Goal: Information Seeking & Learning: Learn about a topic

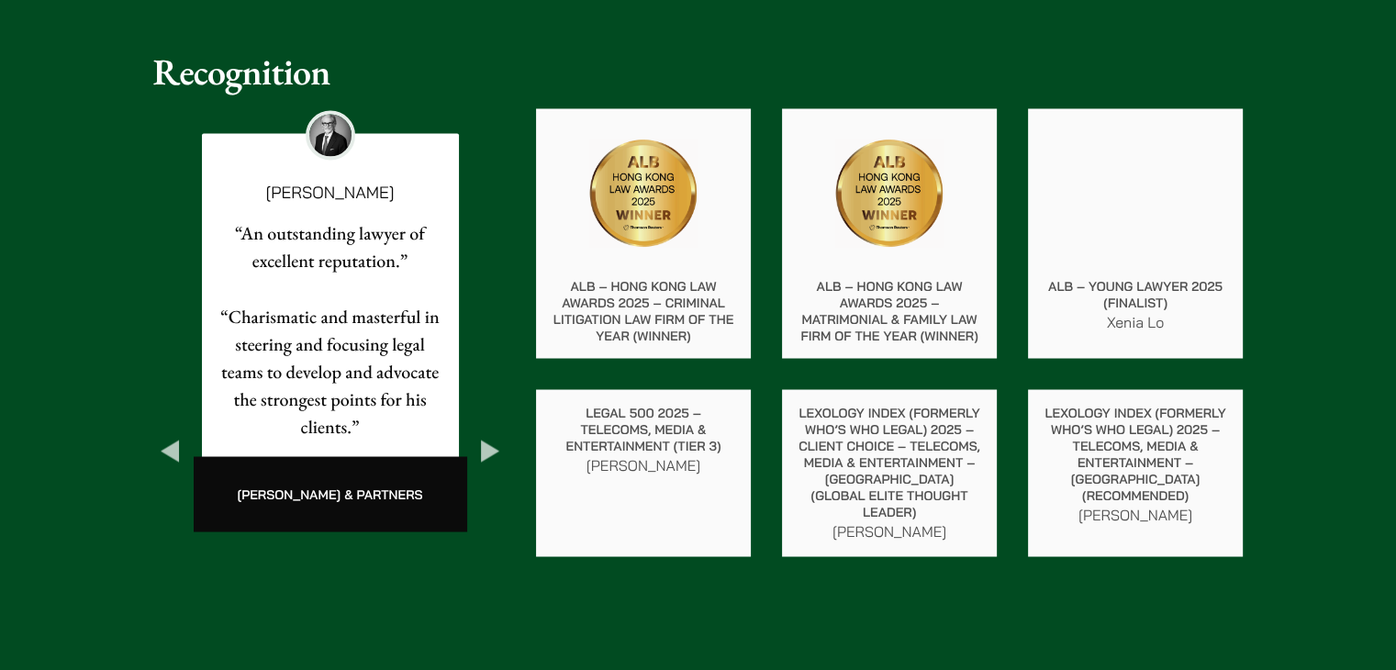
scroll to position [3201, 0]
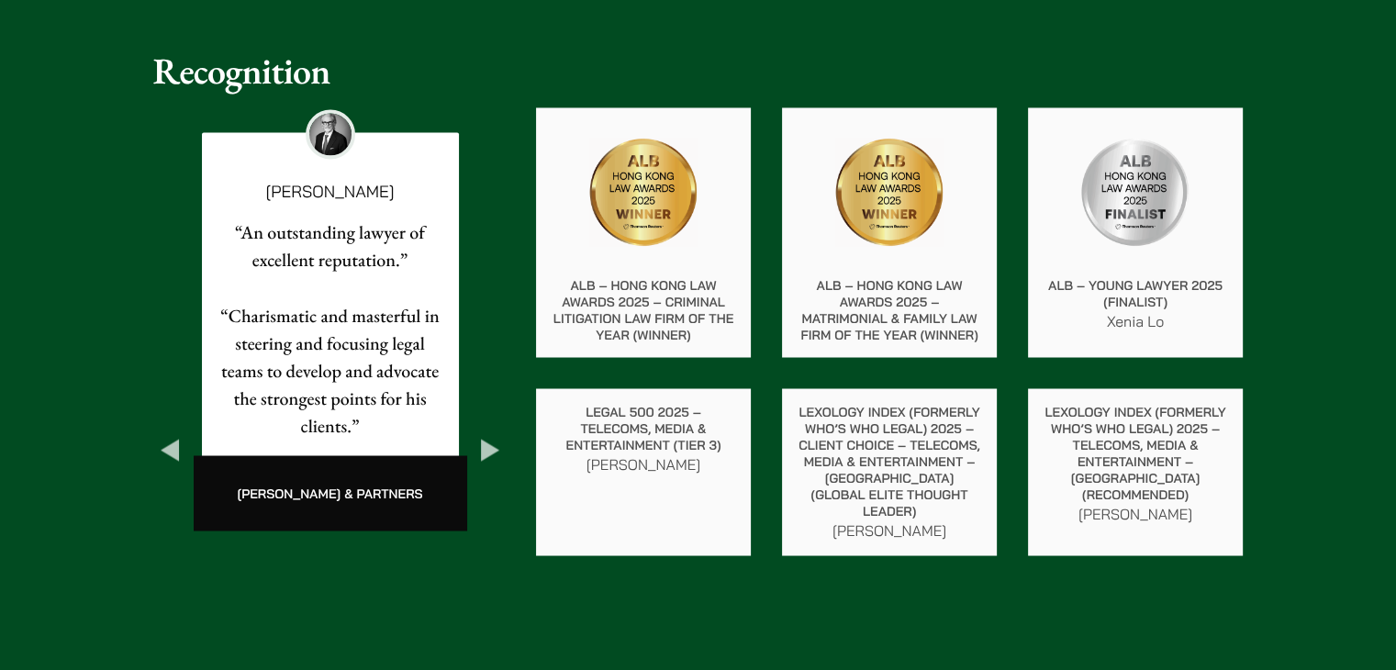
click at [689, 309] on p "Xenia Lo" at bounding box center [1135, 320] width 185 height 22
click at [689, 183] on img at bounding box center [1135, 192] width 110 height 110
click at [689, 299] on p "ALB – Young Lawyer 2025 (Finalist)" at bounding box center [1135, 292] width 185 height 33
click at [689, 311] on p "Xenia Lo" at bounding box center [1135, 320] width 185 height 22
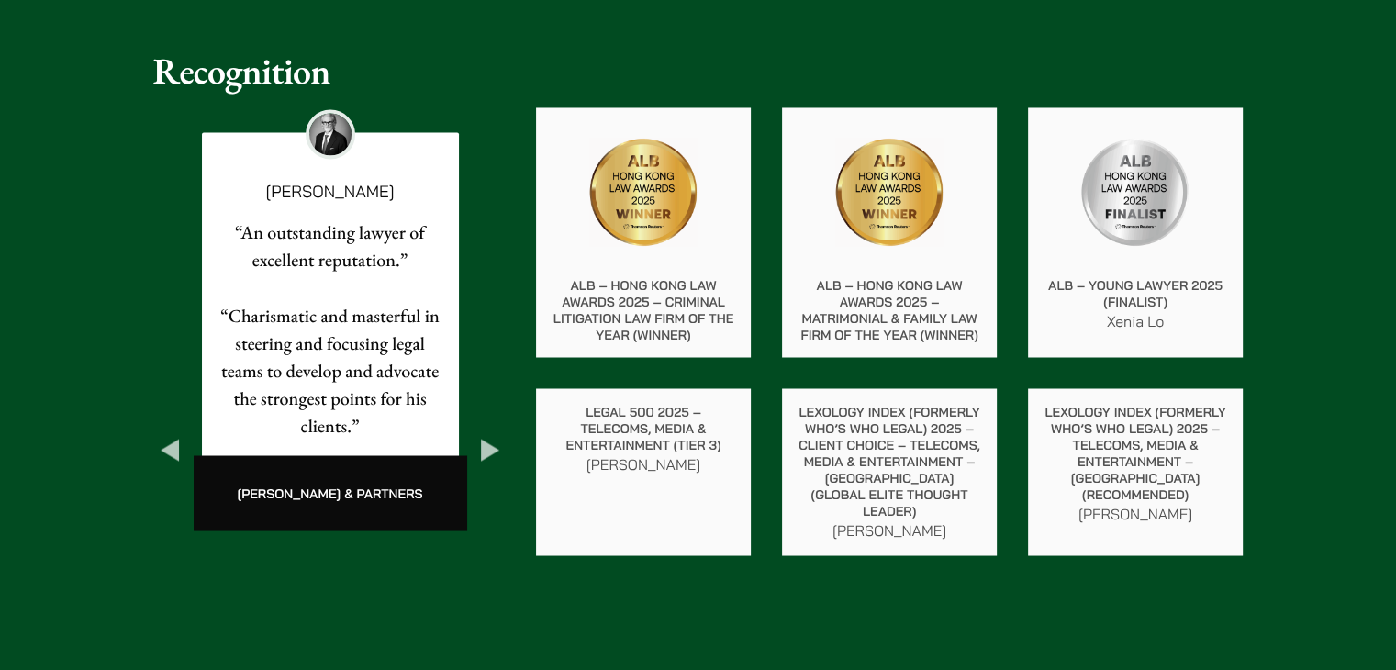
click at [689, 276] on p "ALB – Young Lawyer 2025 (Finalist)" at bounding box center [1135, 292] width 185 height 33
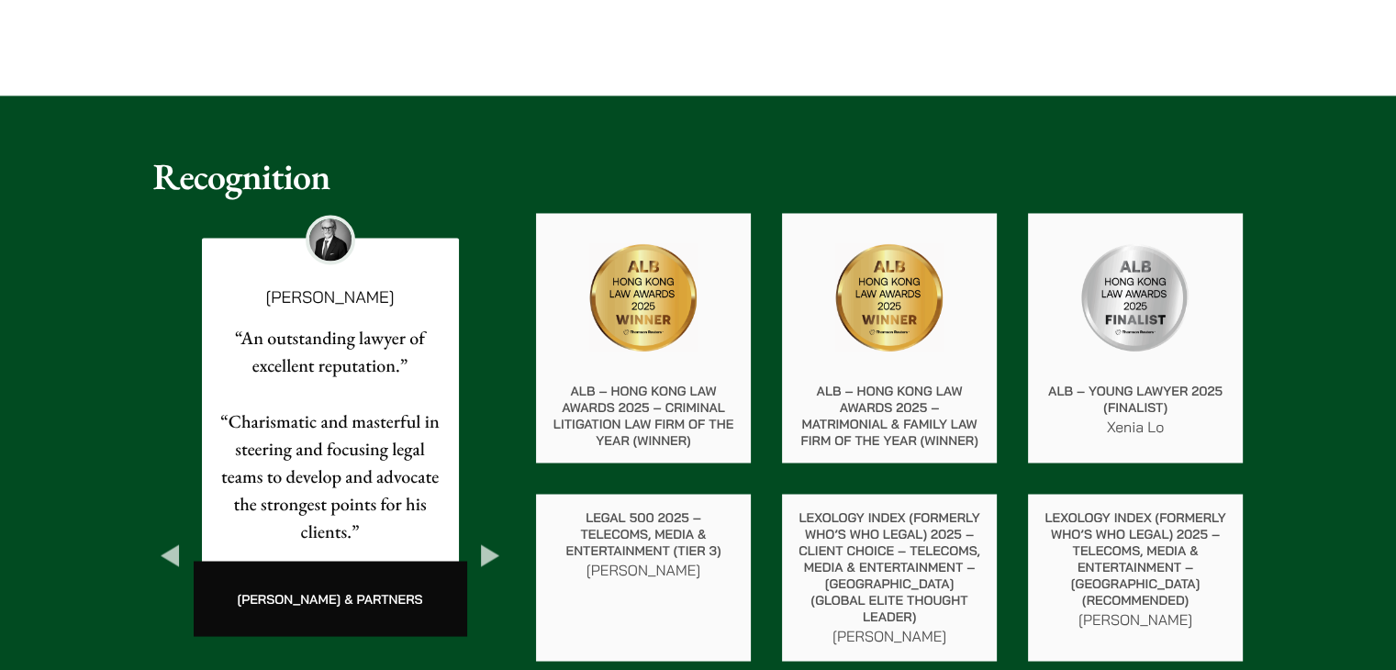
scroll to position [3096, 0]
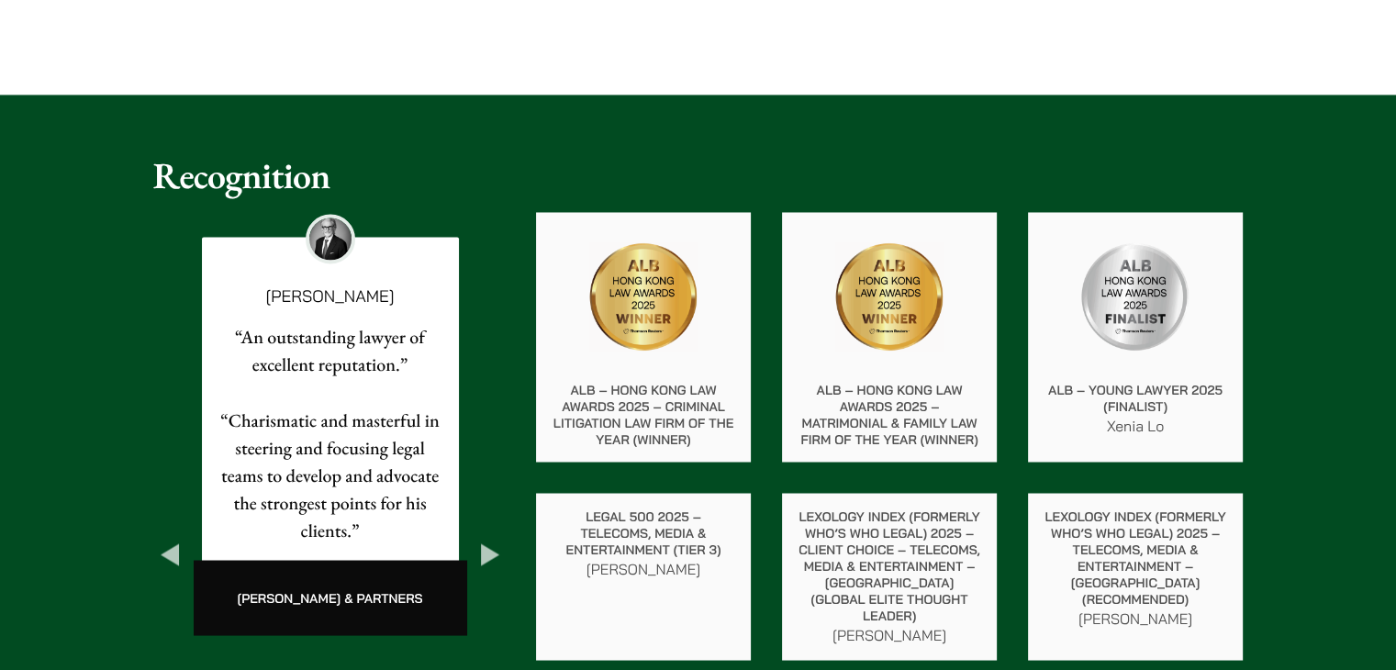
click at [480, 538] on button "Next" at bounding box center [490, 554] width 33 height 33
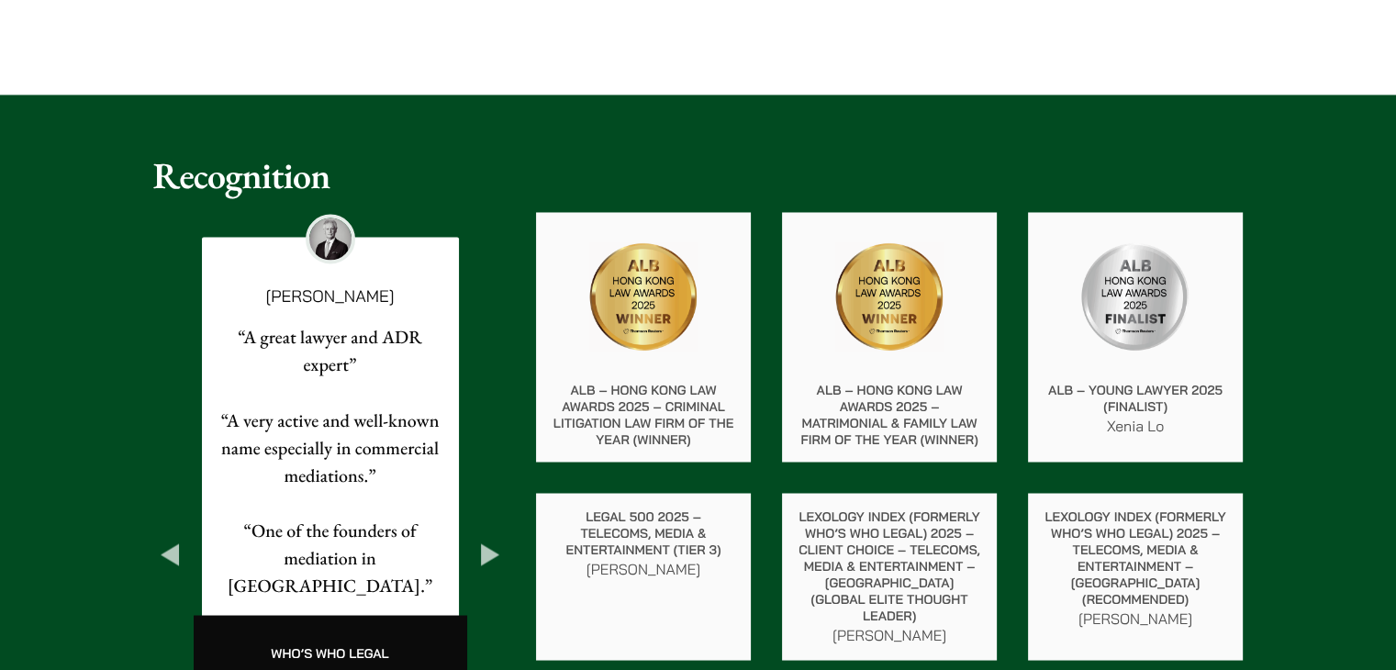
click at [480, 538] on button "Next" at bounding box center [490, 554] width 33 height 33
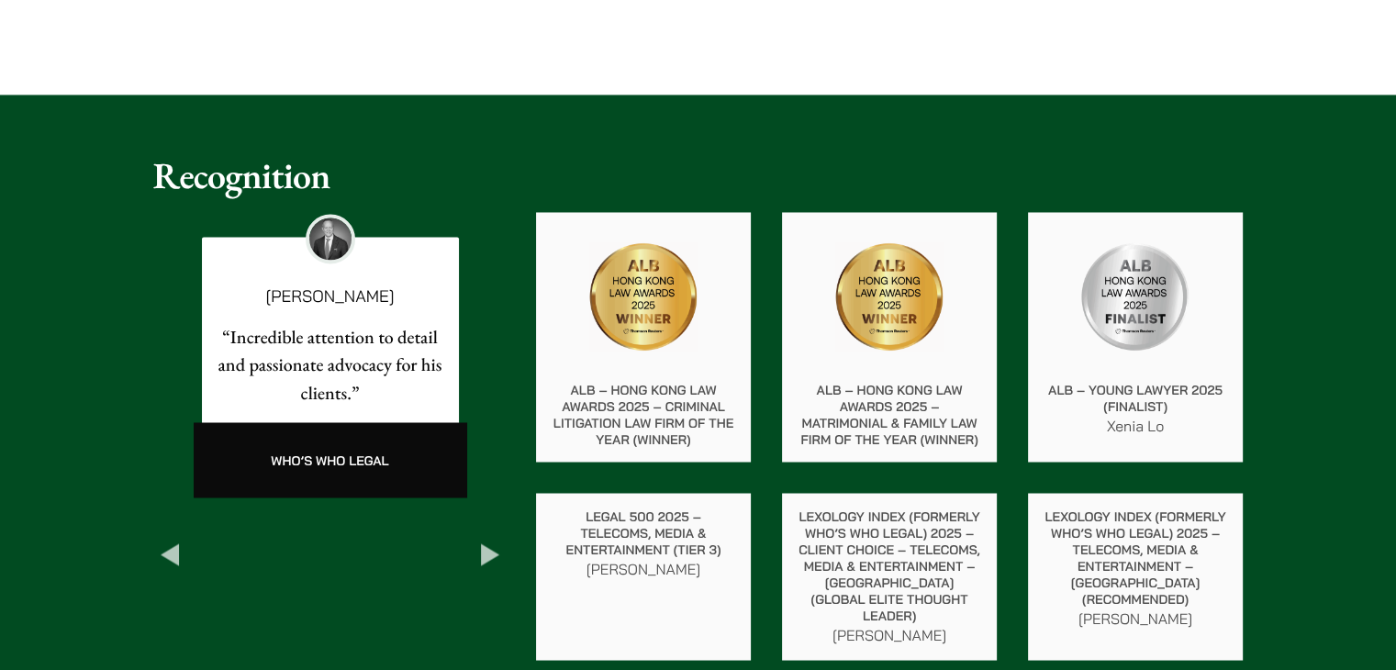
click at [480, 538] on button "Next" at bounding box center [490, 554] width 33 height 33
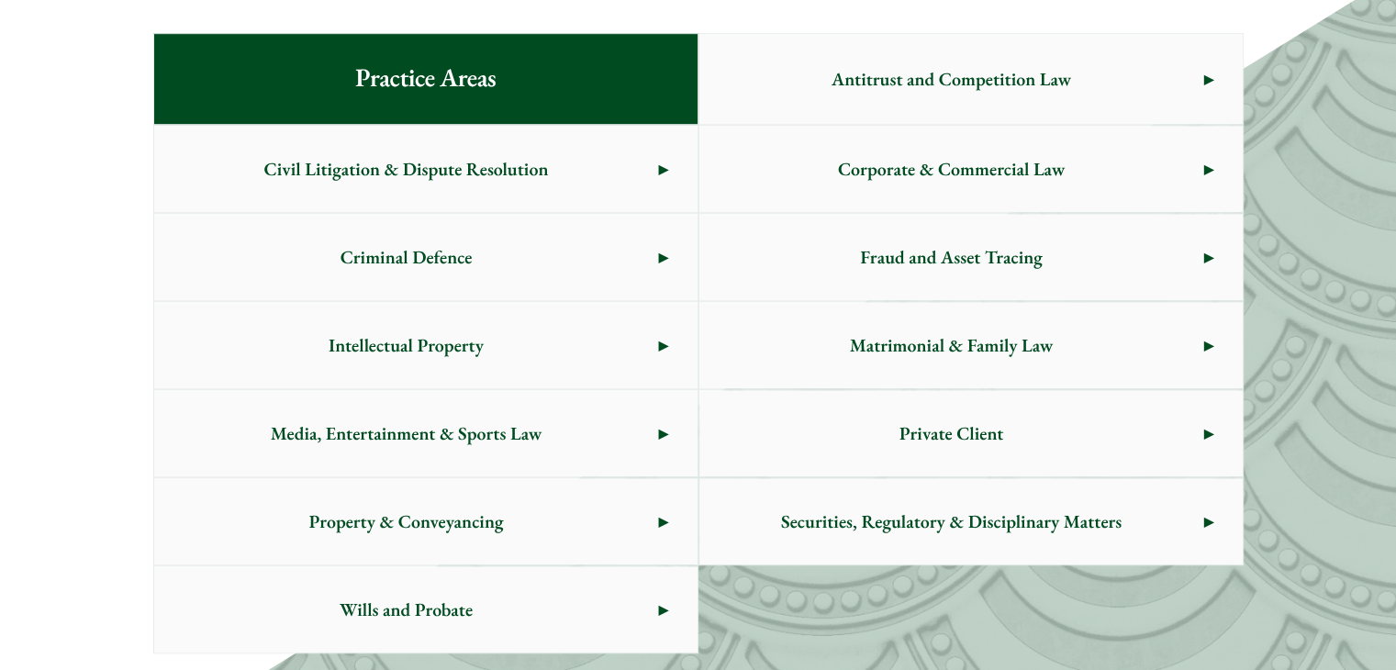
scroll to position [999, 0]
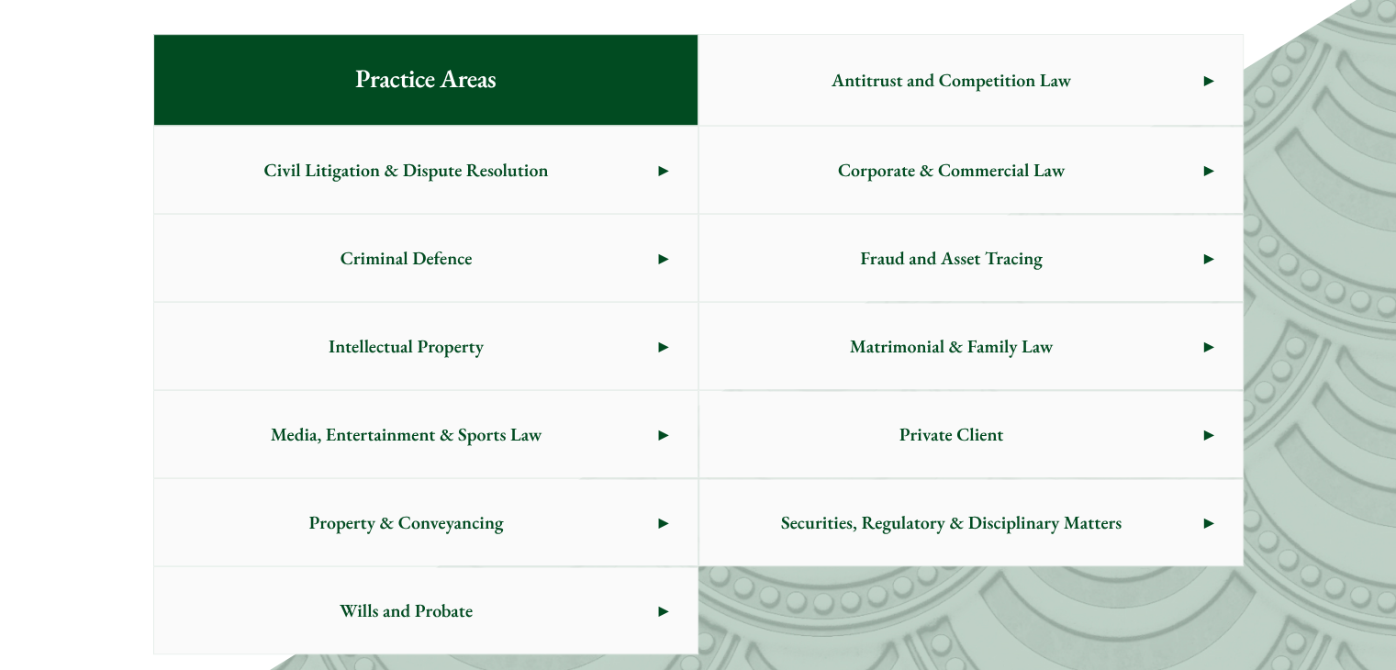
click at [492, 263] on span "Criminal Defence" at bounding box center [406, 258] width 505 height 86
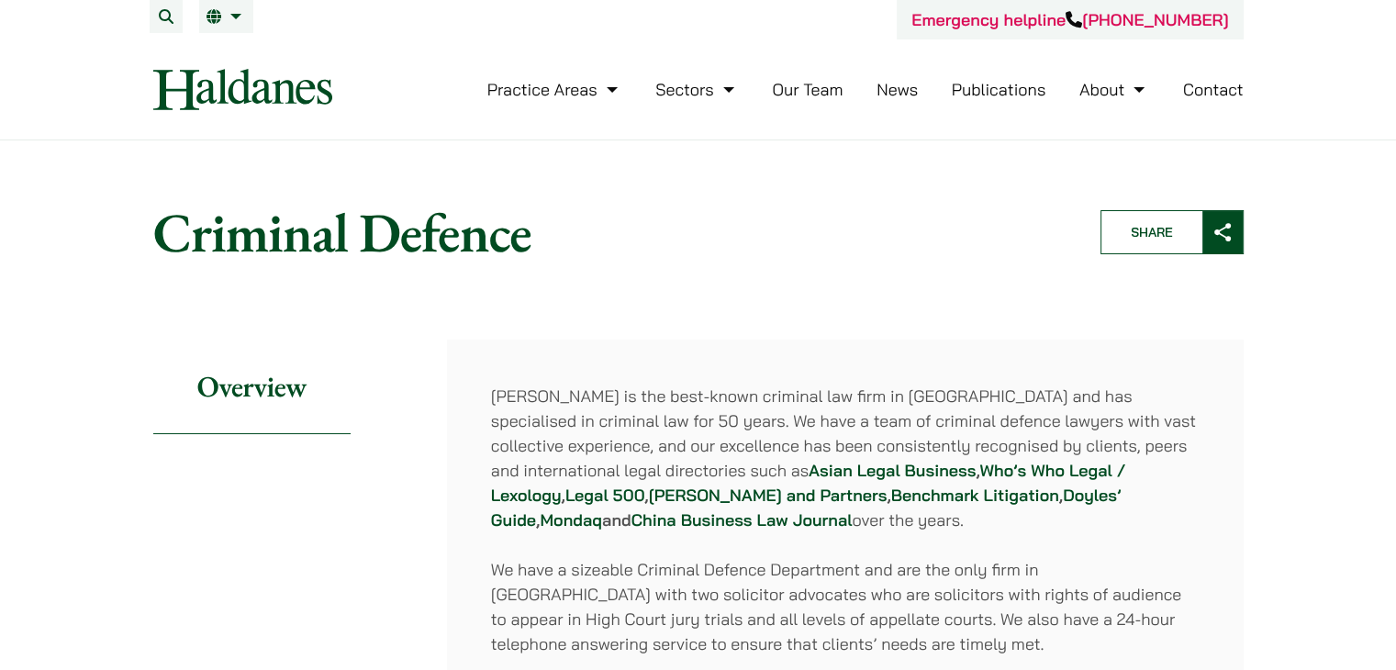
click at [205, 86] on img at bounding box center [242, 89] width 179 height 41
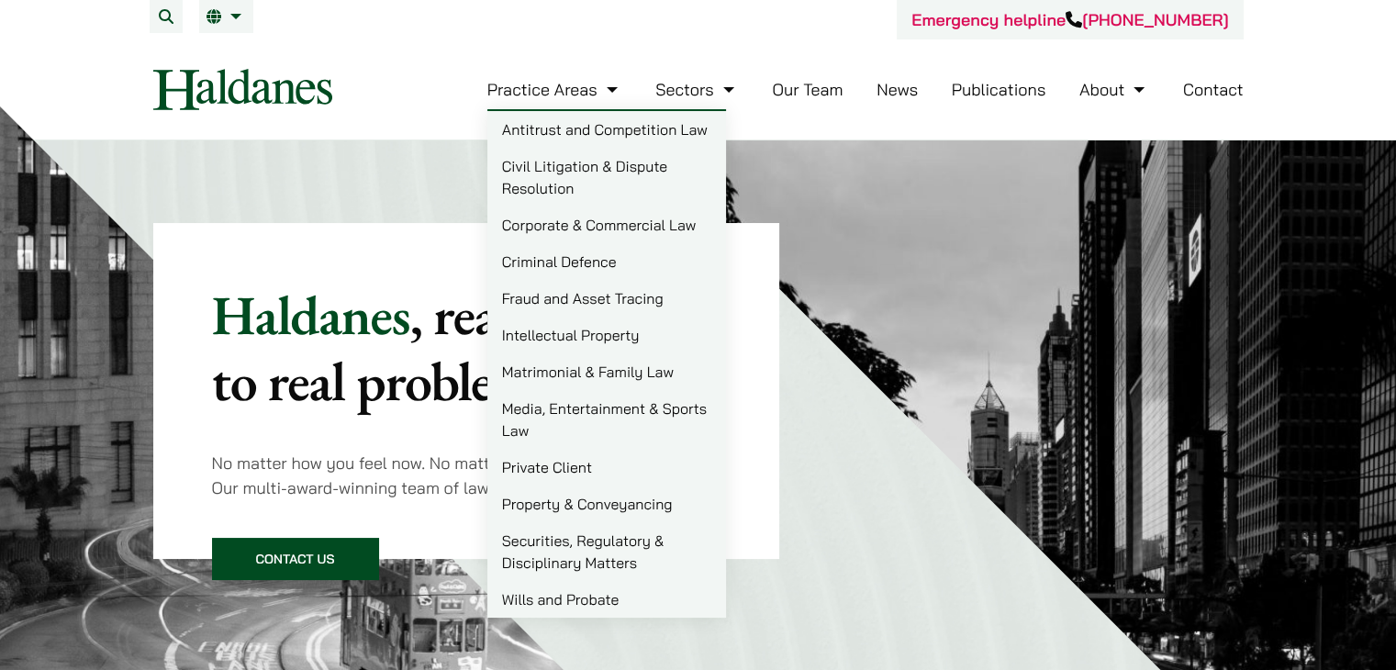
click at [591, 263] on link "Criminal Defence" at bounding box center [606, 261] width 239 height 37
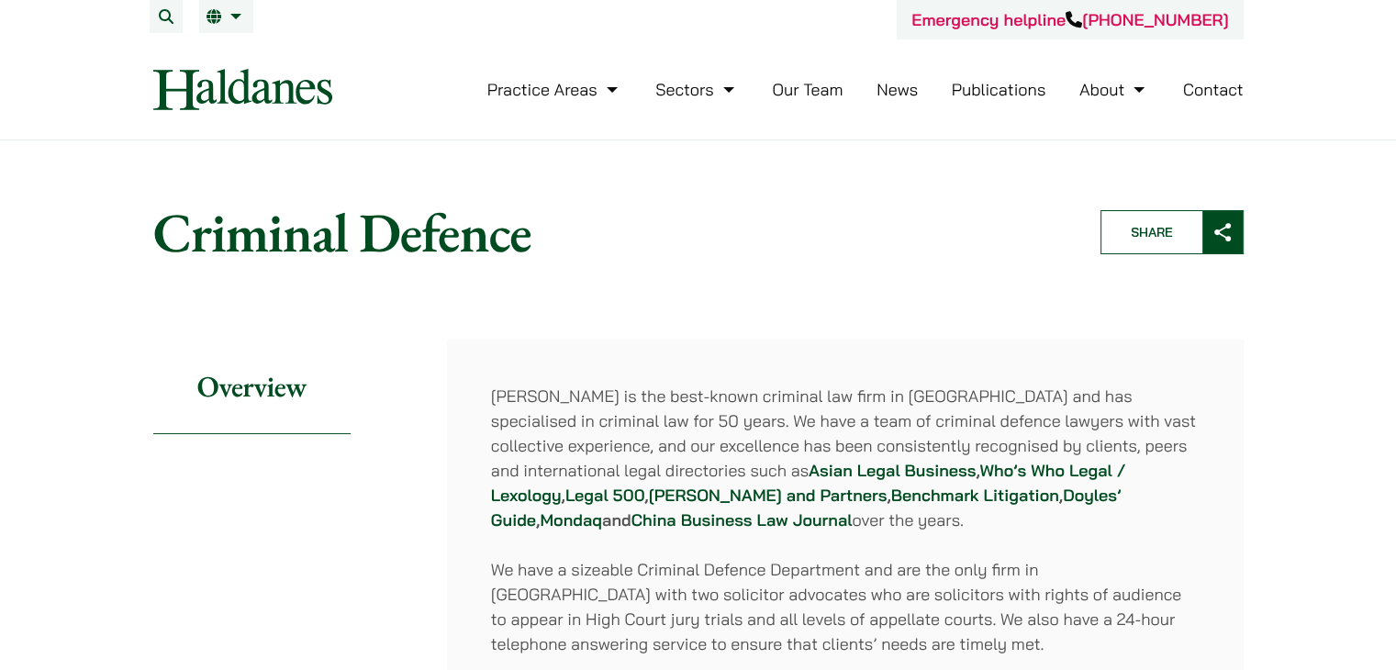
click at [283, 95] on img at bounding box center [242, 89] width 179 height 41
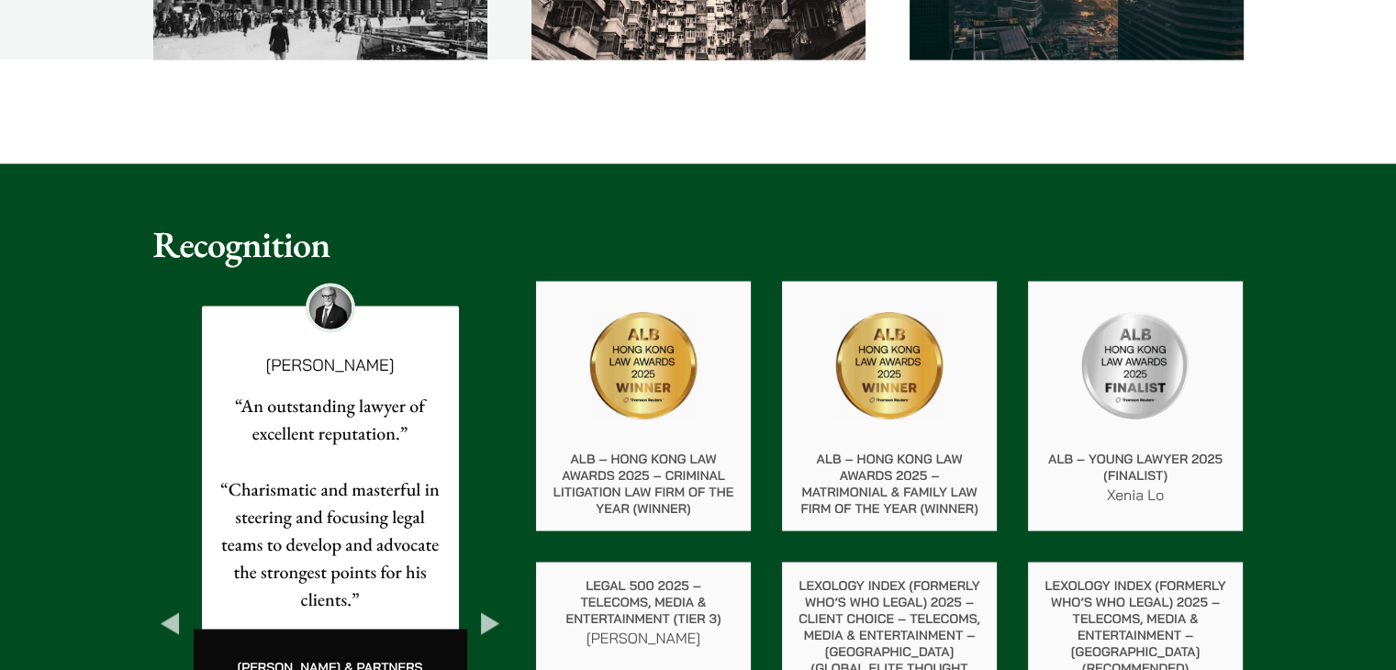
scroll to position [3028, 0]
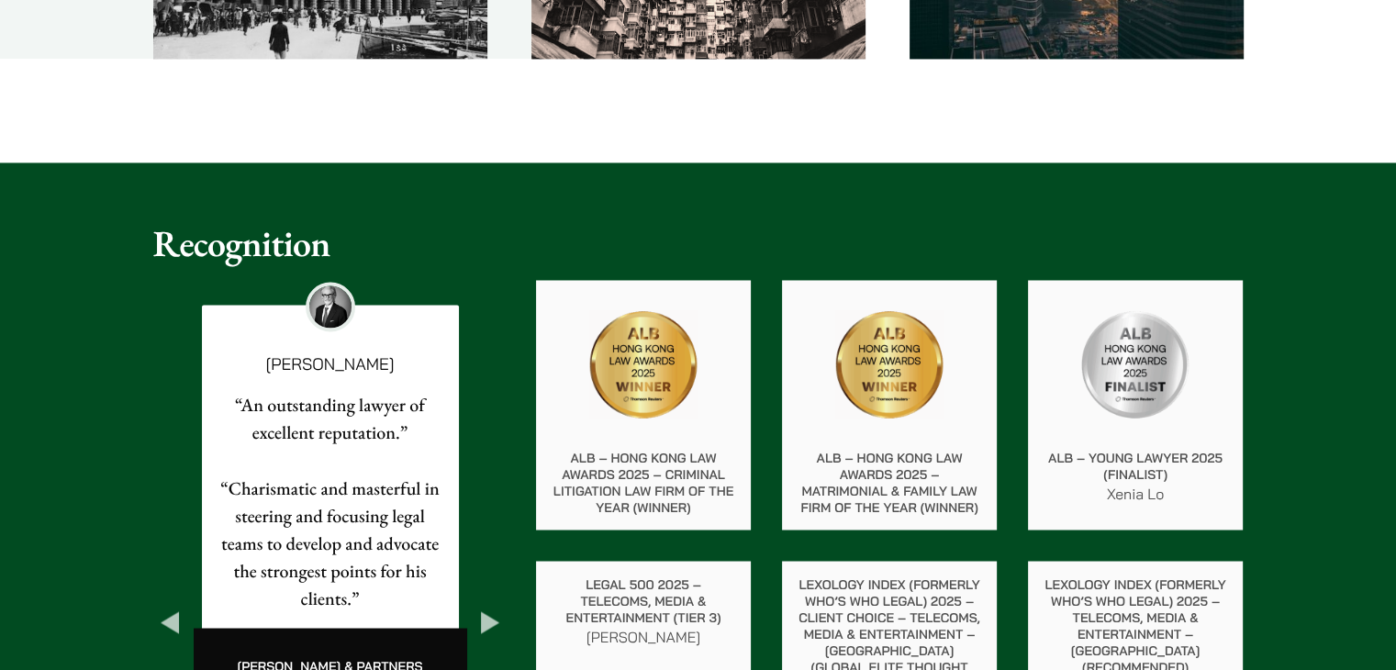
click at [1154, 391] on img at bounding box center [1135, 364] width 110 height 110
click at [1157, 392] on img at bounding box center [1135, 364] width 110 height 110
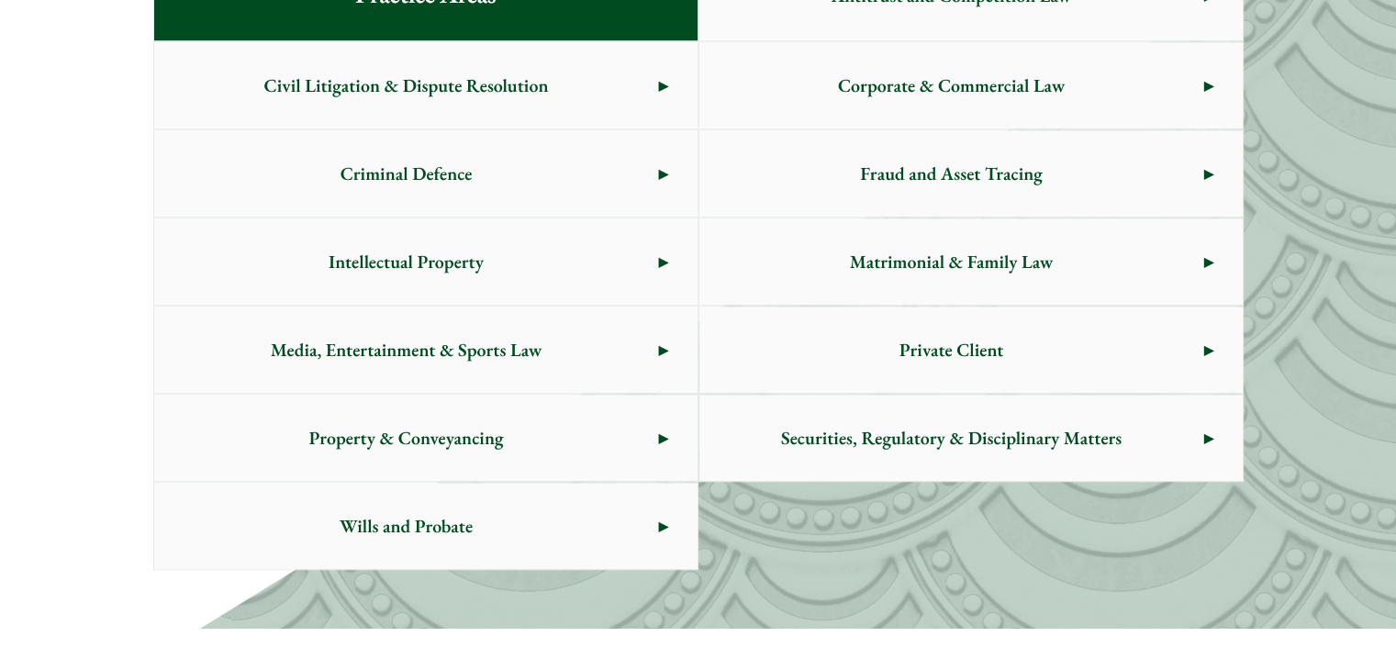
scroll to position [1084, 0]
click at [476, 165] on span "Criminal Defence" at bounding box center [406, 172] width 505 height 86
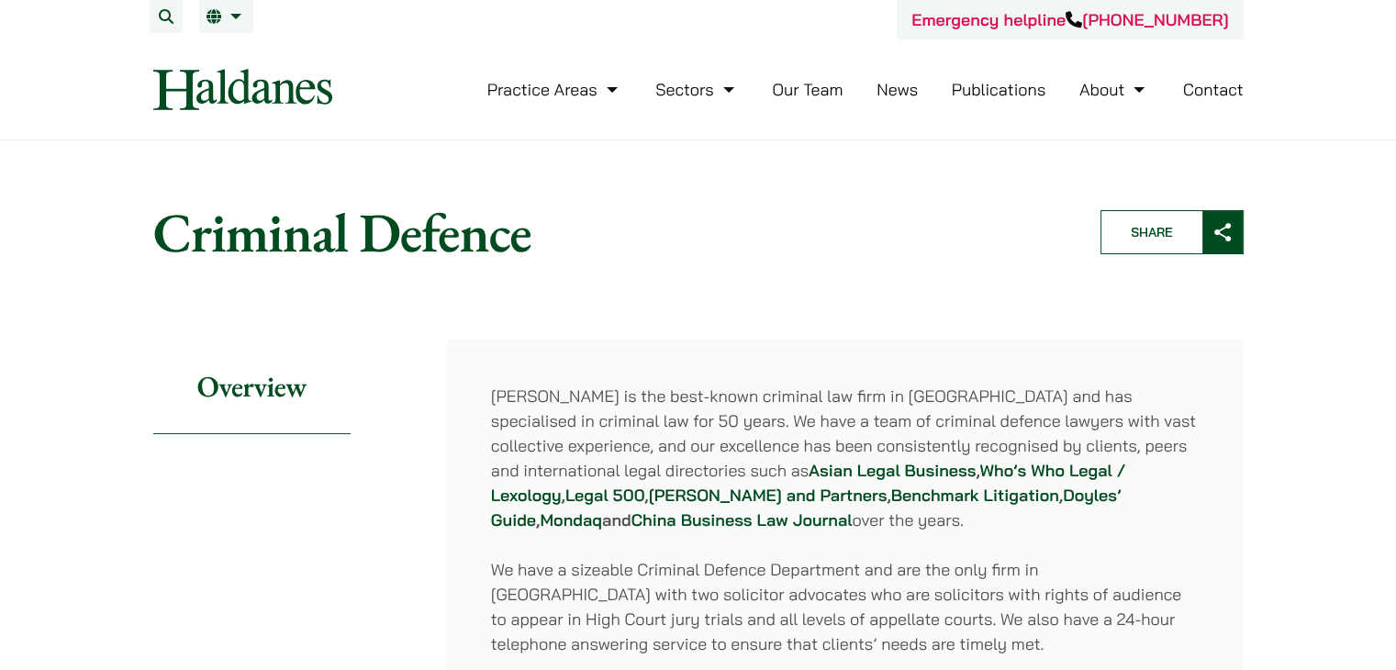
click at [225, 86] on img at bounding box center [242, 89] width 179 height 41
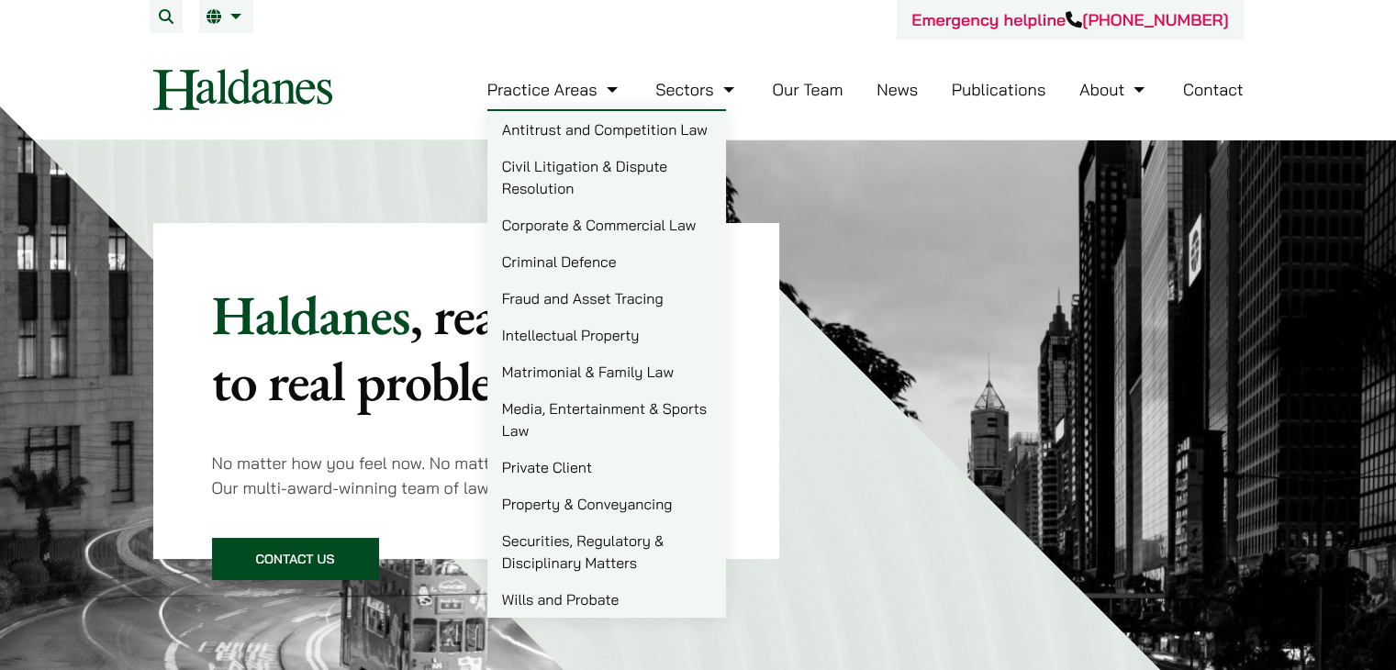
click at [558, 258] on link "Criminal Defence" at bounding box center [606, 261] width 239 height 37
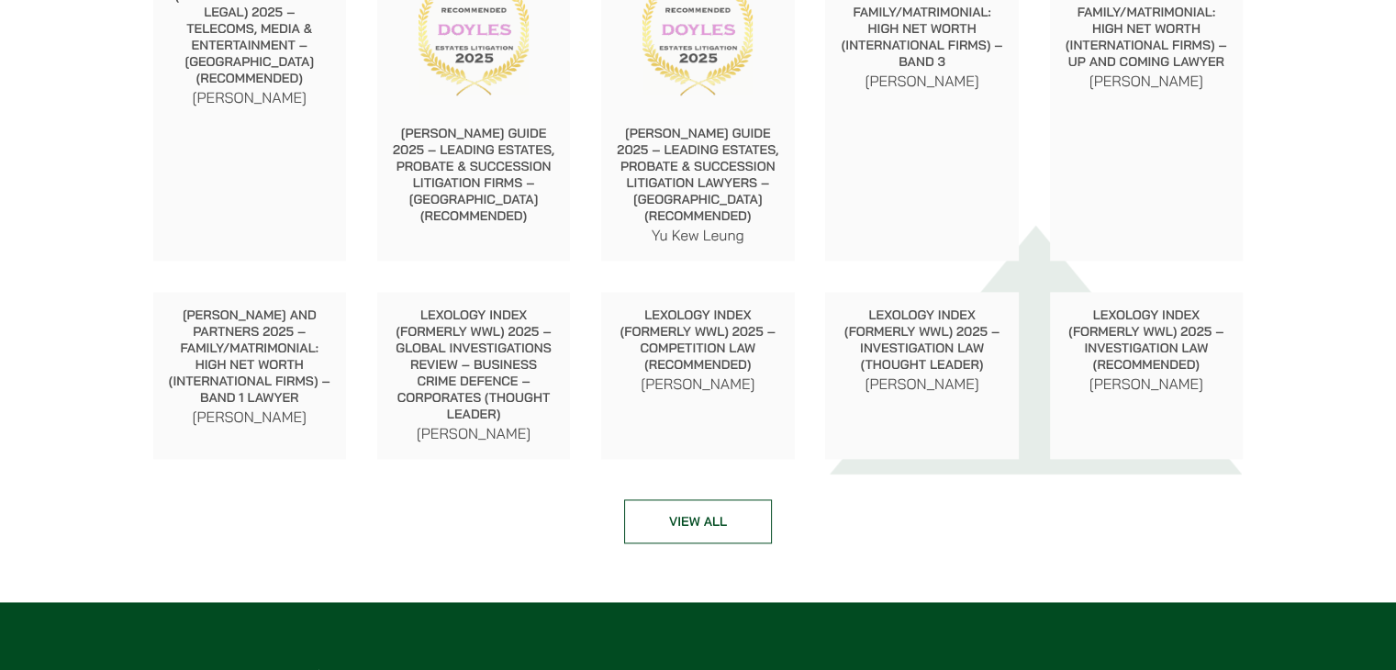
scroll to position [2385, 0]
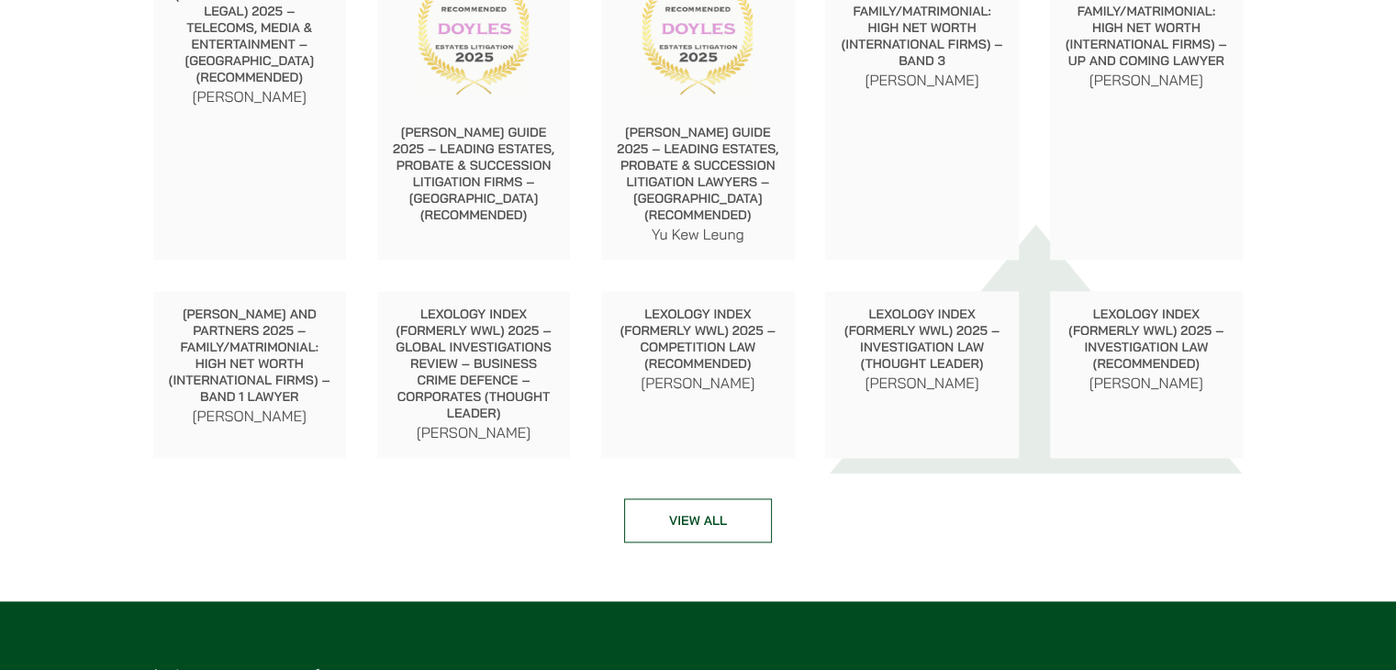
click at [710, 515] on link "View all" at bounding box center [698, 520] width 148 height 44
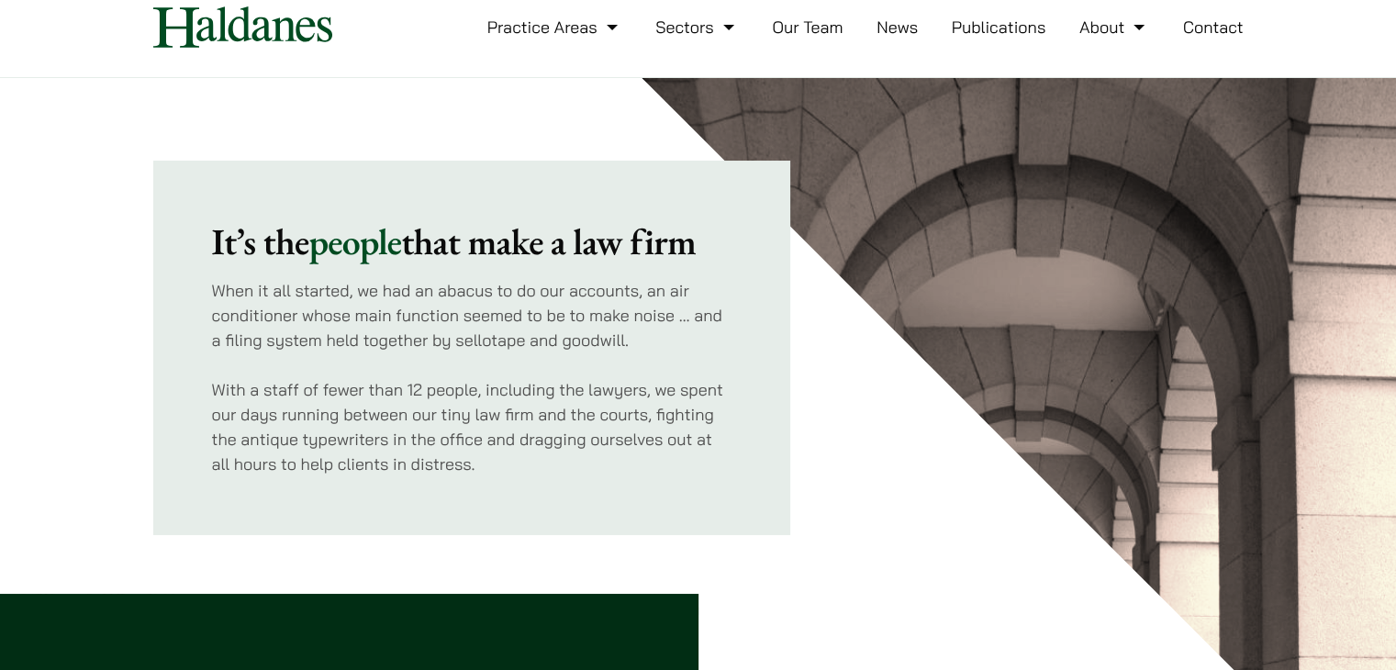
scroll to position [0, 0]
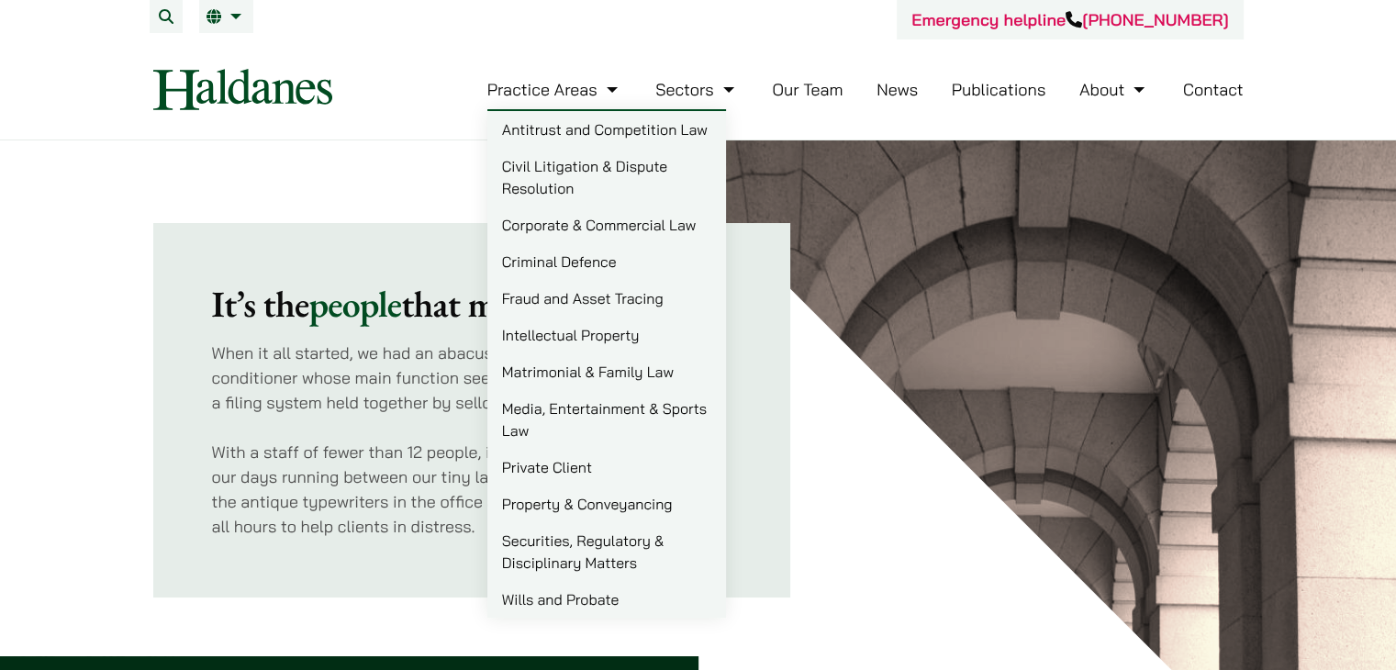
click at [576, 269] on link "Criminal Defence" at bounding box center [606, 261] width 239 height 37
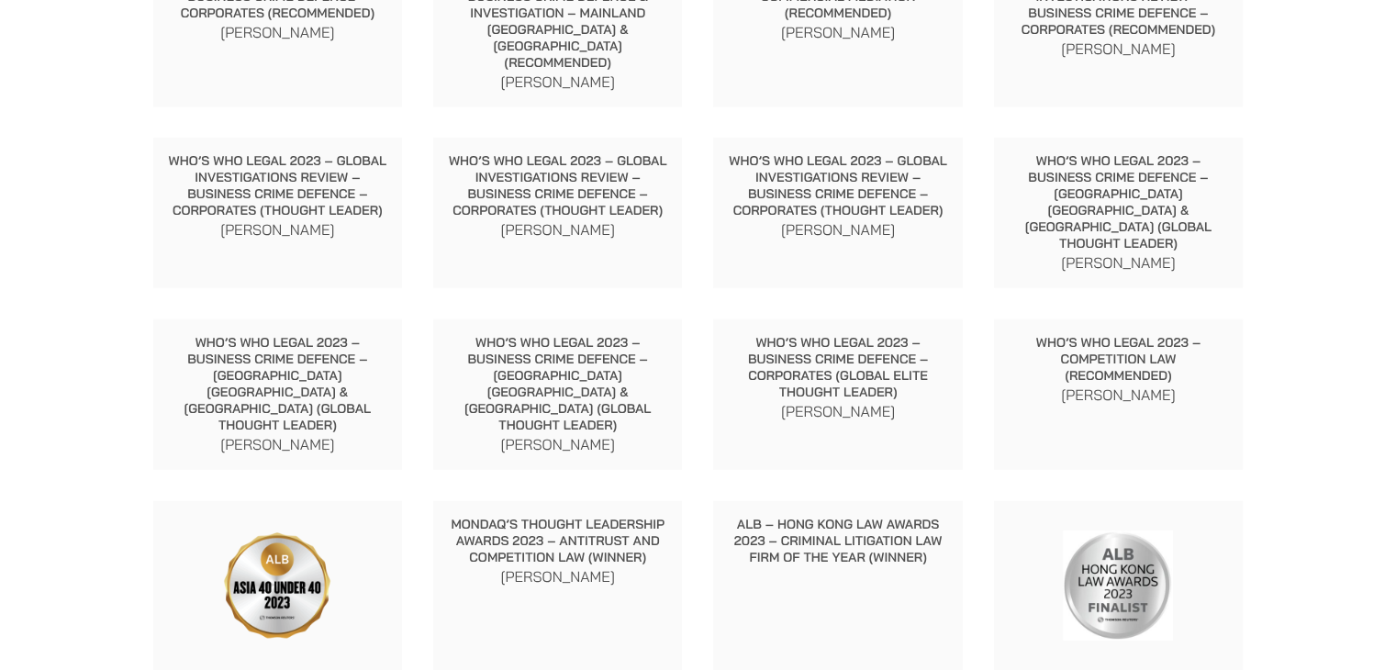
scroll to position [5085, 0]
drag, startPoint x: 774, startPoint y: 155, endPoint x: 934, endPoint y: 185, distance: 163.3
click at [934, 515] on p "ALB – Hong Kong Law Awards 2023 – Criminal Litigation Law Firm of the Year (Win…" at bounding box center [838, 540] width 220 height 50
click at [867, 500] on div "ALB – Hong Kong Law Awards 2023 – Criminal Litigation Law Firm of the Year (Win…" at bounding box center [838, 619] width 250 height 239
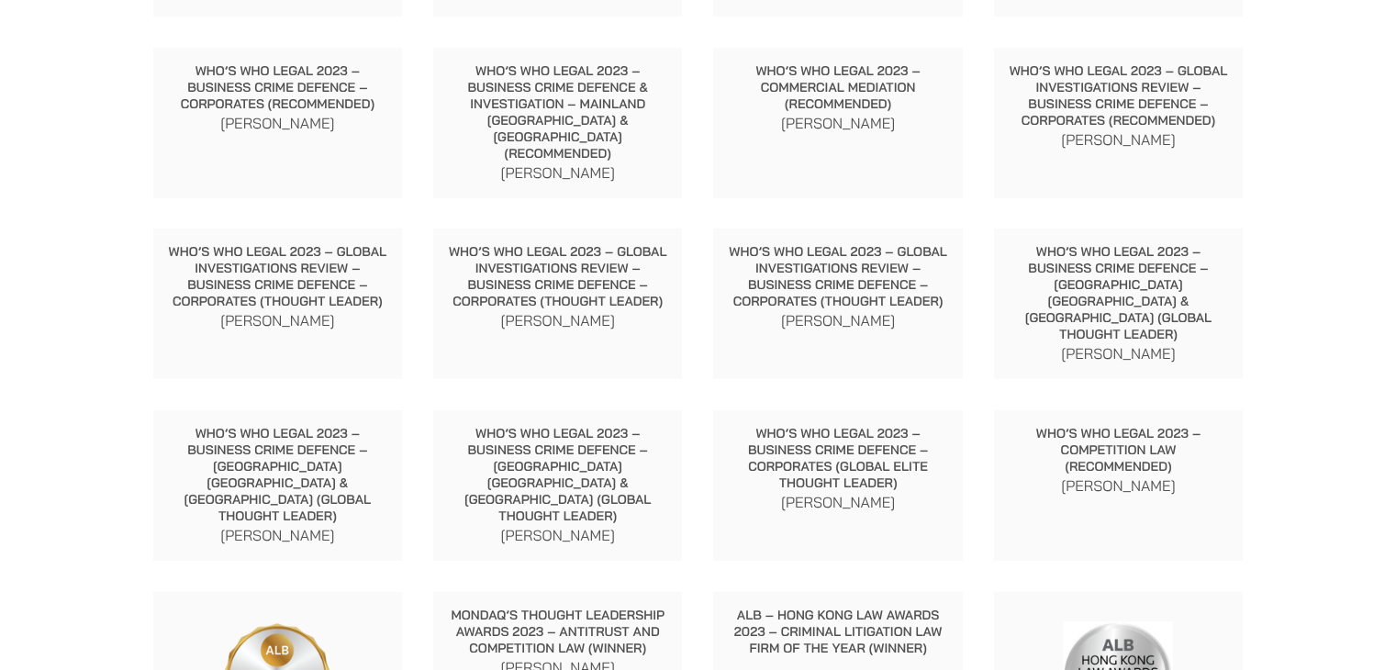
scroll to position [4992, 0]
